Goal: Task Accomplishment & Management: Manage account settings

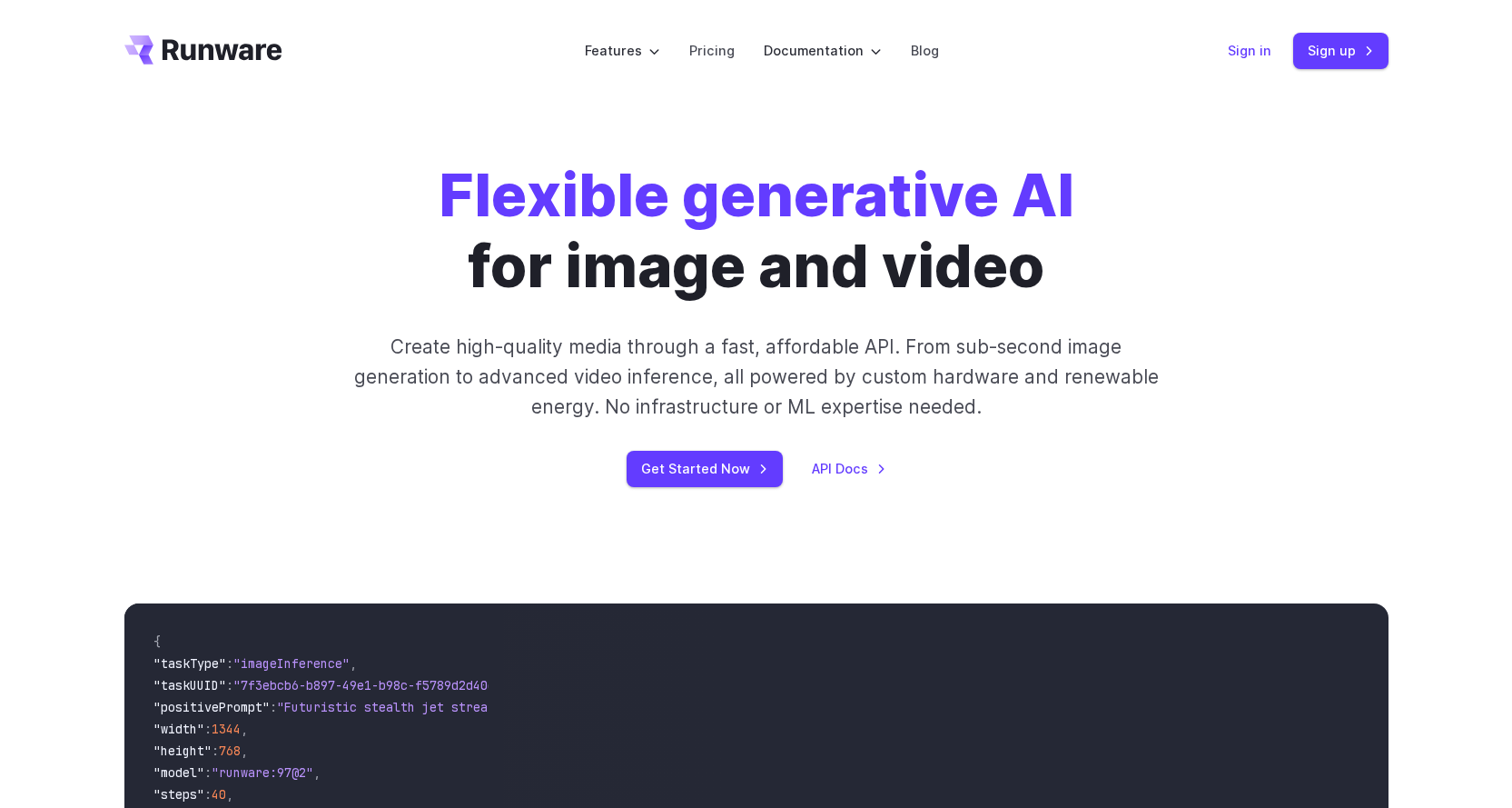
click at [1252, 51] on link "Sign in" at bounding box center [1250, 51] width 44 height 21
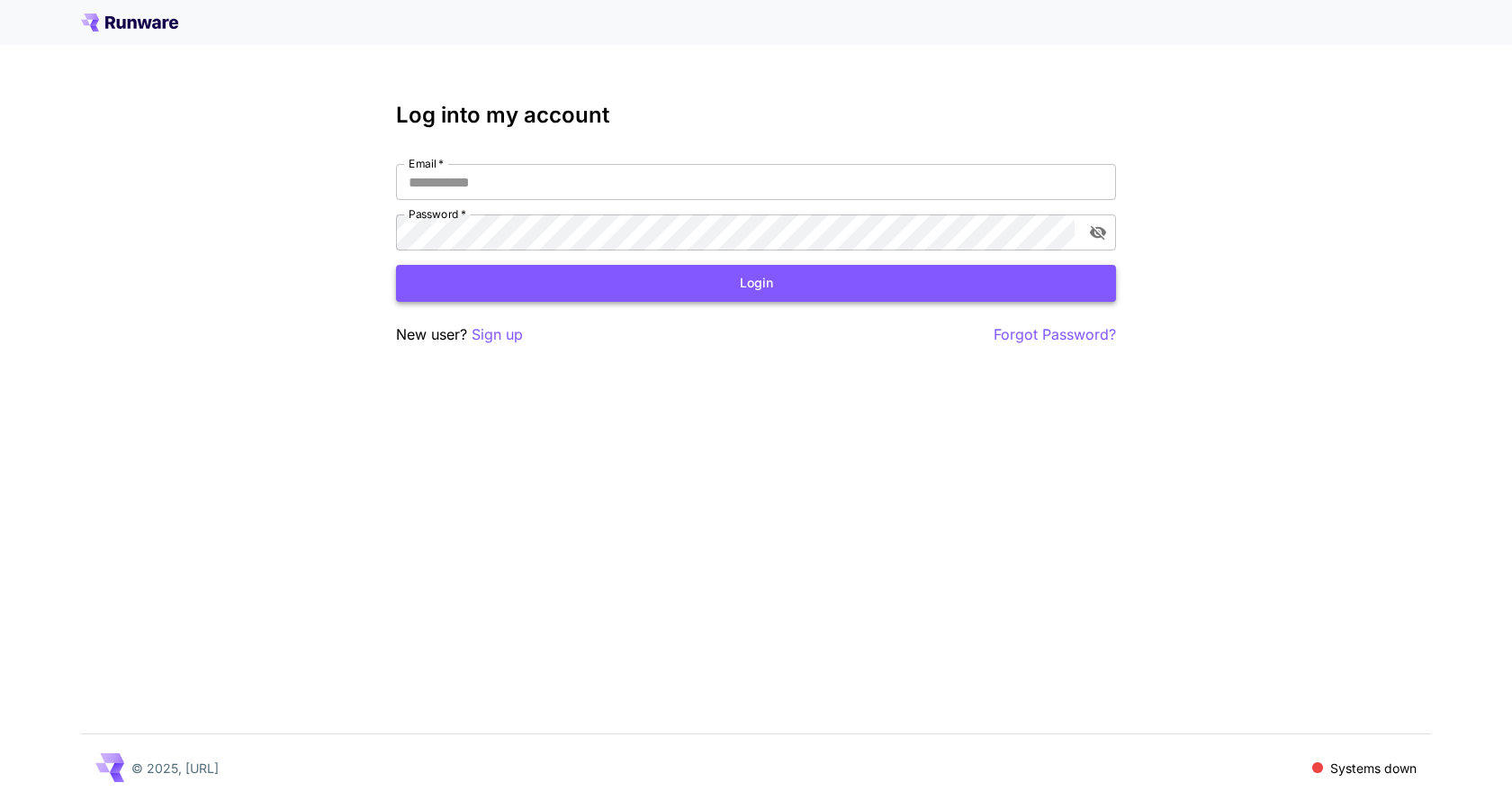
type input "**********"
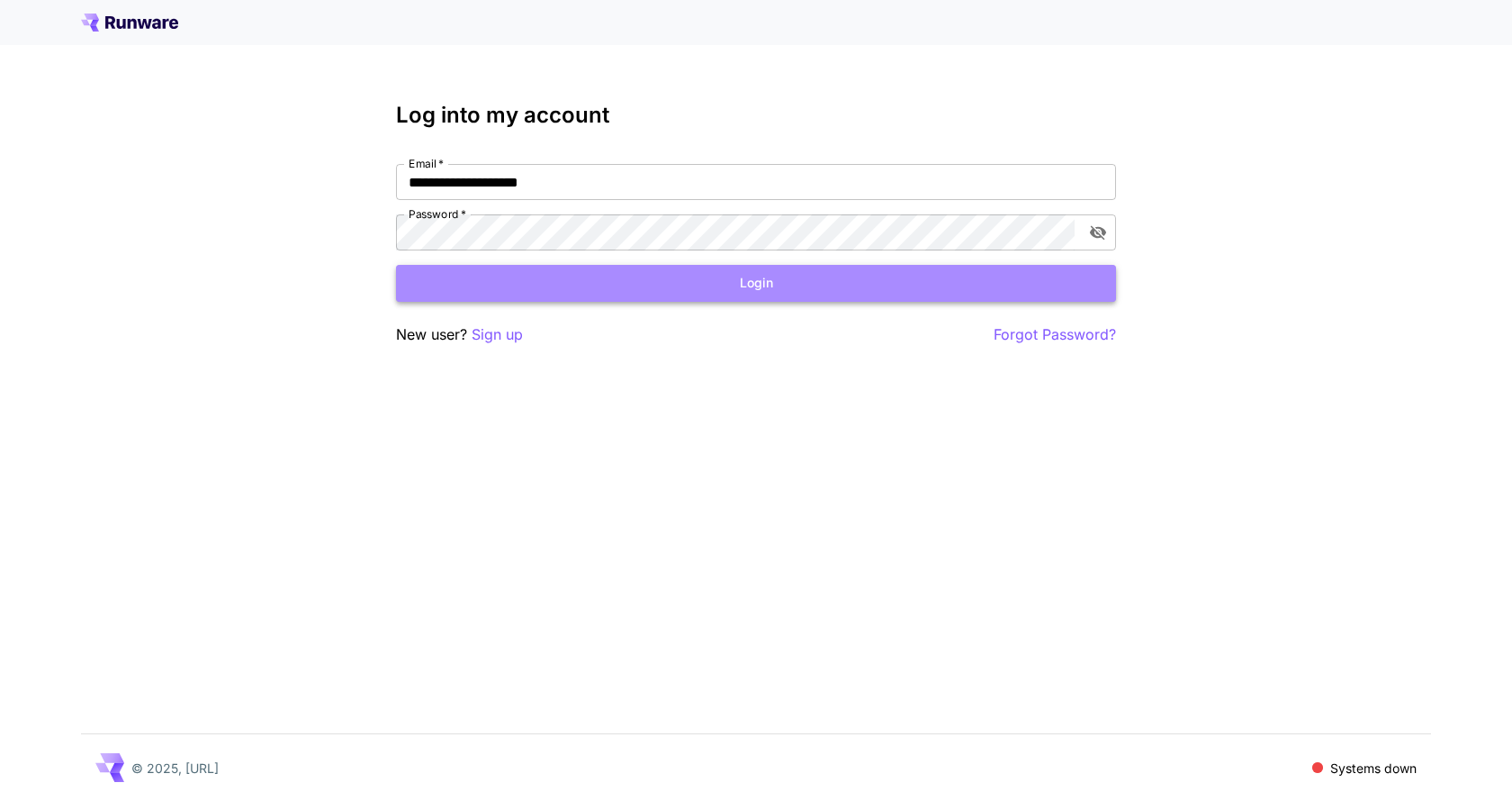
click at [726, 292] on button "Login" at bounding box center [756, 282] width 720 height 37
